Goal: Transaction & Acquisition: Purchase product/service

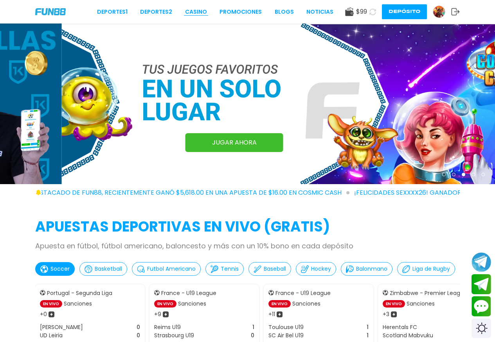
click at [204, 9] on link "CASINO" at bounding box center [196, 12] width 22 height 8
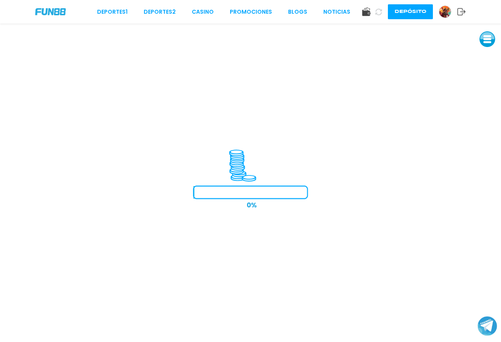
click at [446, 14] on img at bounding box center [445, 12] width 12 height 12
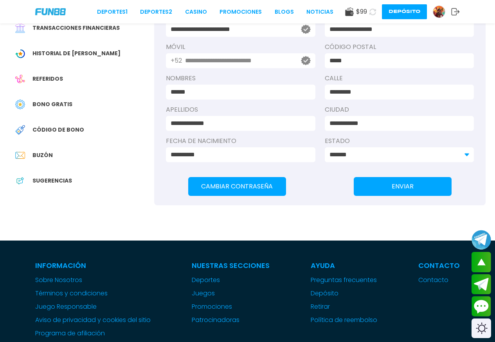
scroll to position [104, 0]
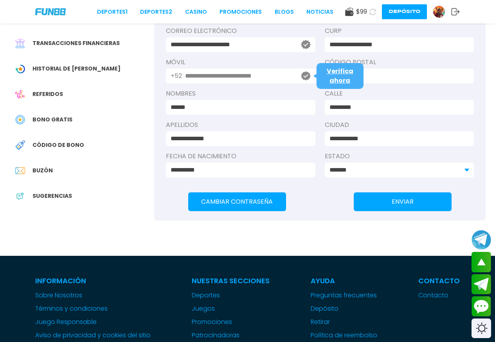
click at [441, 10] on img at bounding box center [439, 12] width 12 height 12
click at [464, 8] on div "Deportes 1 Deportes 2 CASINO Promociones BLOGS NOTICIAS $ 99 Depósito" at bounding box center [247, 11] width 495 height 23
click at [453, 11] on icon at bounding box center [455, 12] width 9 height 8
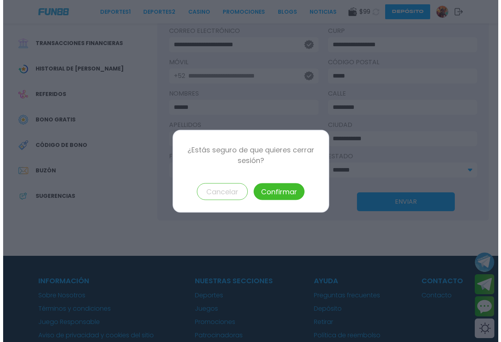
scroll to position [0, 0]
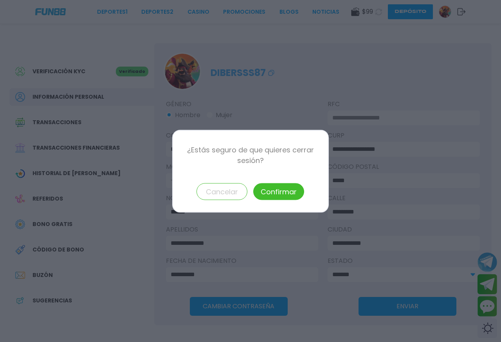
click at [277, 191] on button "Confirmar" at bounding box center [279, 191] width 51 height 17
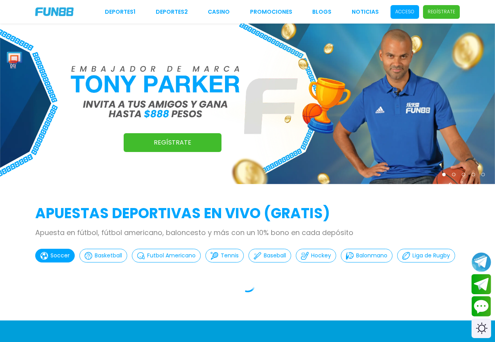
click at [410, 10] on p "Acceso" at bounding box center [404, 11] width 19 height 7
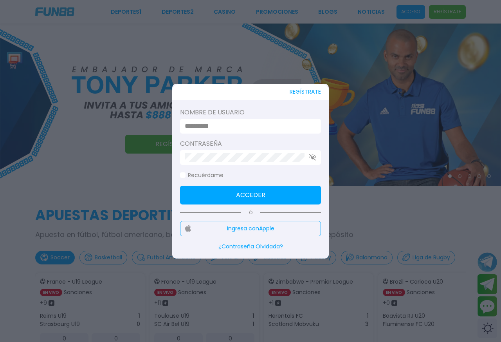
type input "**********"
click at [250, 125] on input "**********" at bounding box center [248, 125] width 127 height 9
click at [194, 194] on button "Acceder" at bounding box center [250, 194] width 141 height 19
